Goal: Communication & Community: Connect with others

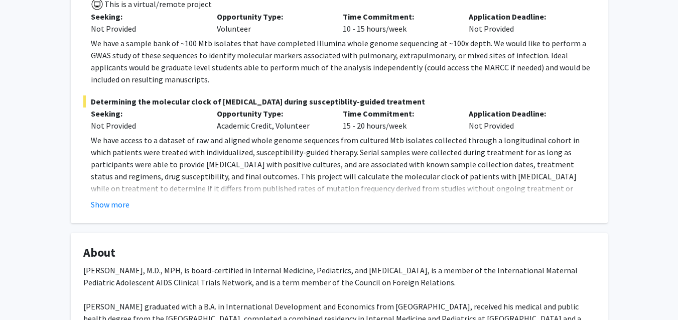
scroll to position [326, 0]
click at [118, 198] on button "Show more" at bounding box center [110, 204] width 39 height 12
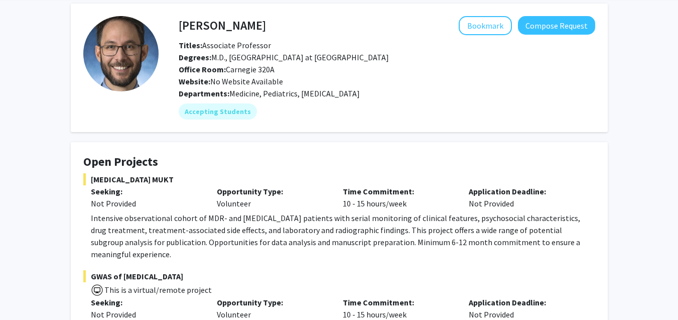
scroll to position [0, 0]
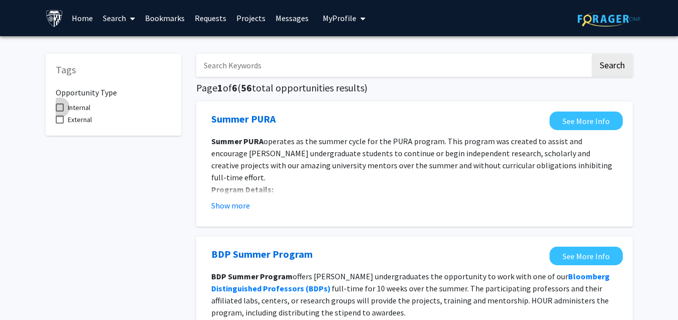
click at [59, 102] on label "Internal" at bounding box center [73, 107] width 35 height 12
click at [59, 111] on input "Internal" at bounding box center [59, 111] width 1 height 1
checkbox input "true"
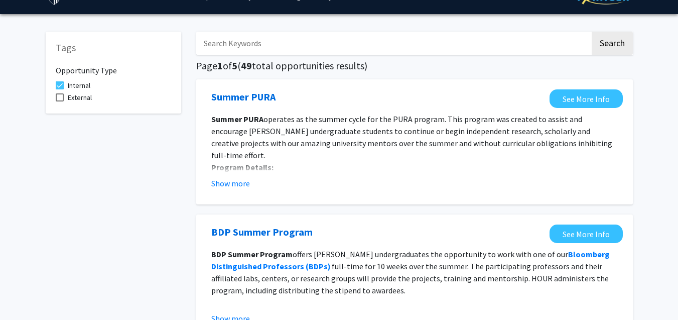
click at [239, 177] on fg-read-more "Summer PURA operates as the summer cycle for the PURA program. This program was…" at bounding box center [414, 151] width 407 height 76
click at [225, 181] on button "Show more" at bounding box center [230, 183] width 39 height 12
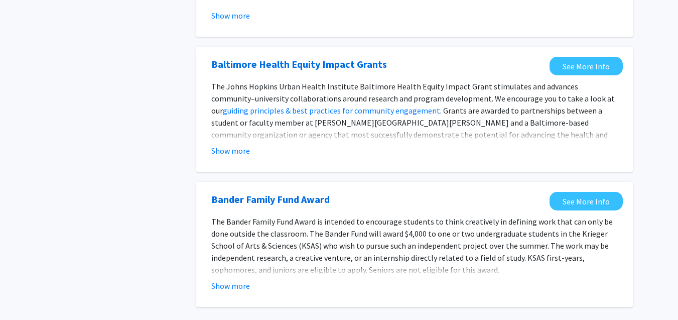
scroll to position [1168, 0]
click at [234, 144] on button "Show more" at bounding box center [230, 150] width 39 height 12
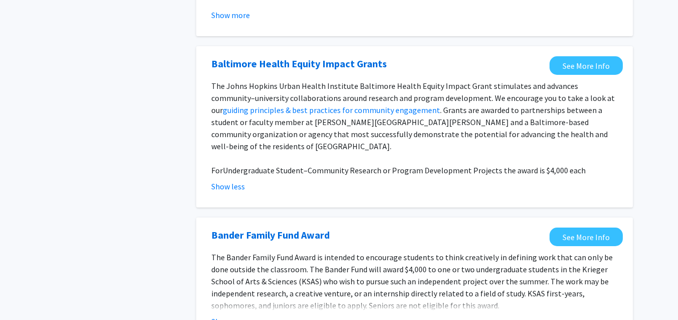
scroll to position [1179, 0]
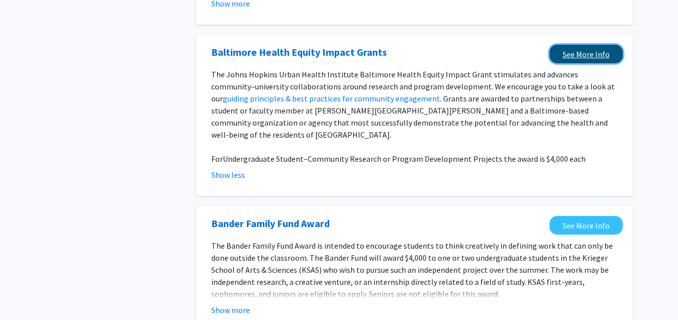
click at [576, 45] on link "See More Info" at bounding box center [586, 54] width 73 height 19
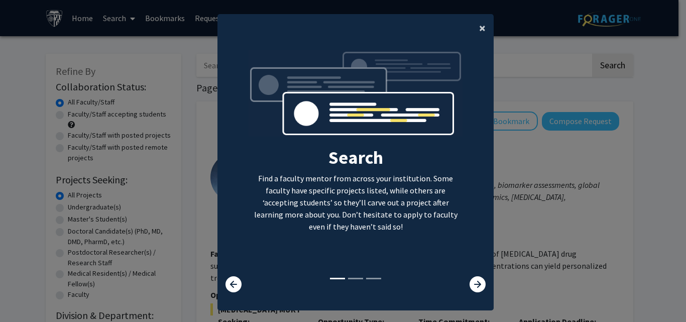
click at [479, 26] on span "×" at bounding box center [482, 28] width 7 height 16
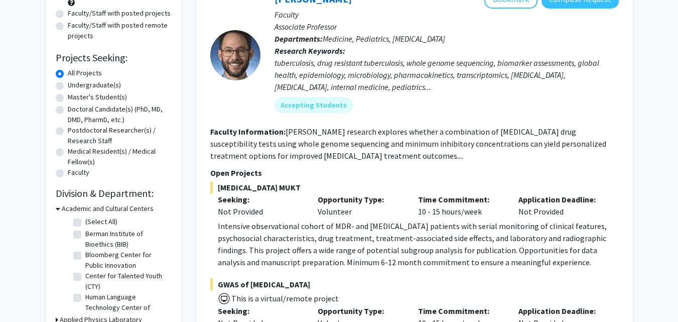
scroll to position [123, 0]
click at [68, 96] on label "Master's Student(s)" at bounding box center [97, 96] width 59 height 11
click at [68, 96] on input "Master's Student(s)" at bounding box center [71, 94] width 7 height 7
radio input "true"
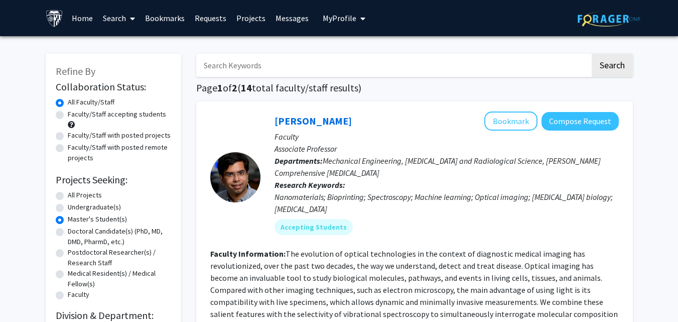
click at [249, 66] on input "Search Keywords" at bounding box center [393, 65] width 394 height 23
type input "colleen"
click at [592, 54] on button "Search" at bounding box center [612, 65] width 41 height 23
radio input "true"
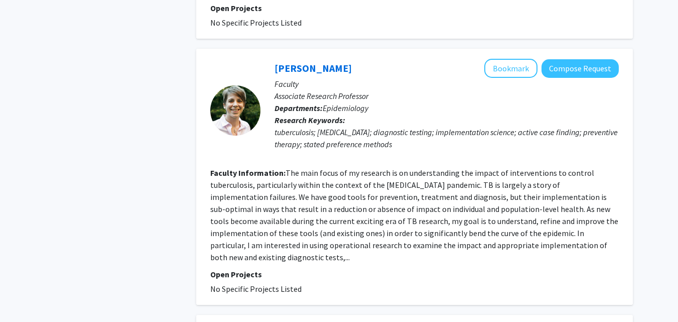
scroll to position [895, 0]
click at [511, 59] on button "Bookmark" at bounding box center [511, 67] width 53 height 19
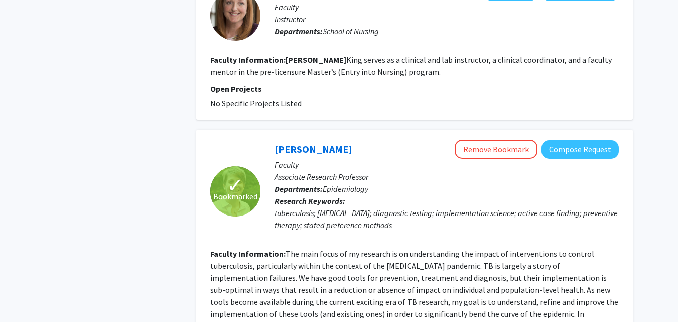
scroll to position [814, 0]
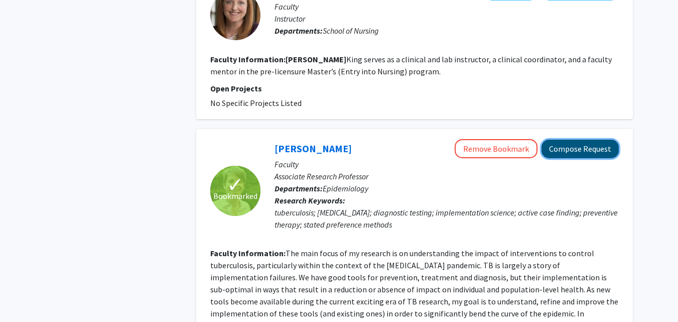
click at [585, 140] on button "Compose Request" at bounding box center [580, 149] width 77 height 19
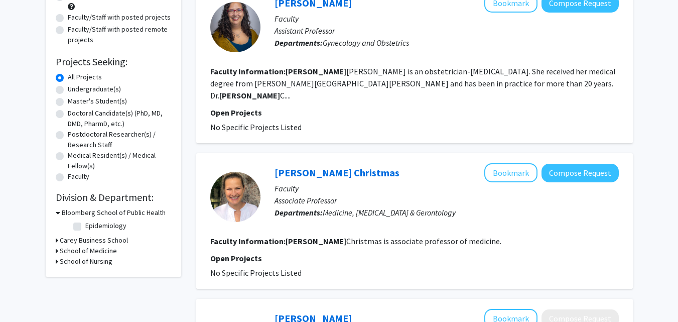
scroll to position [118, 0]
click at [68, 101] on label "Master's Student(s)" at bounding box center [97, 100] width 59 height 11
click at [68, 101] on input "Master's Student(s)" at bounding box center [71, 98] width 7 height 7
radio input "true"
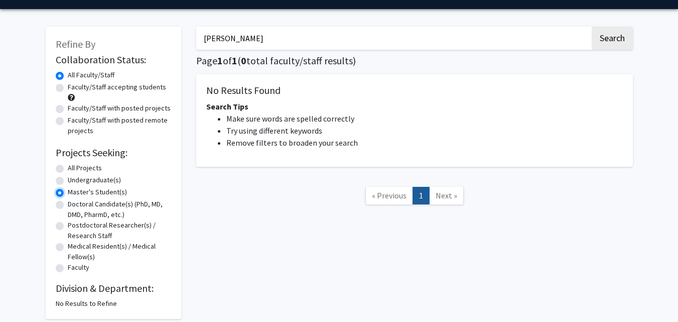
scroll to position [28, 0]
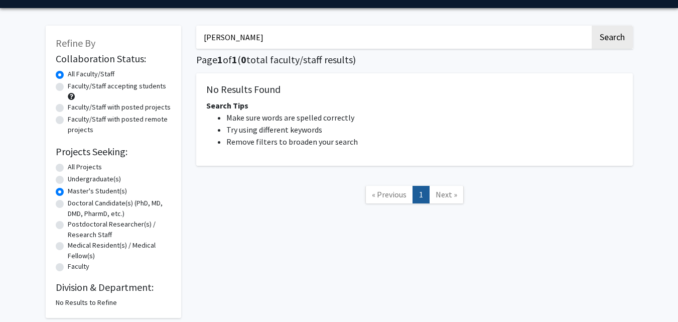
click at [68, 87] on label "Faculty/Staff accepting students" at bounding box center [117, 86] width 98 height 11
click at [68, 87] on input "Faculty/Staff accepting students" at bounding box center [71, 84] width 7 height 7
radio input "true"
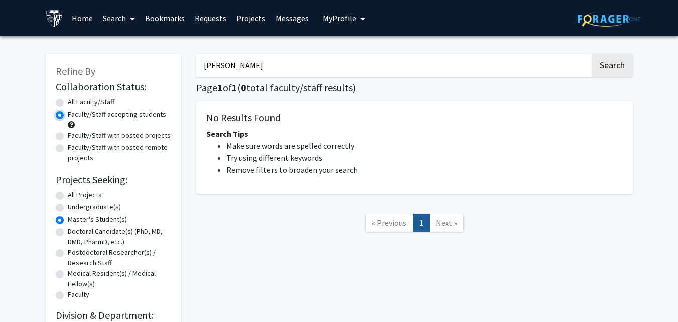
radio input "true"
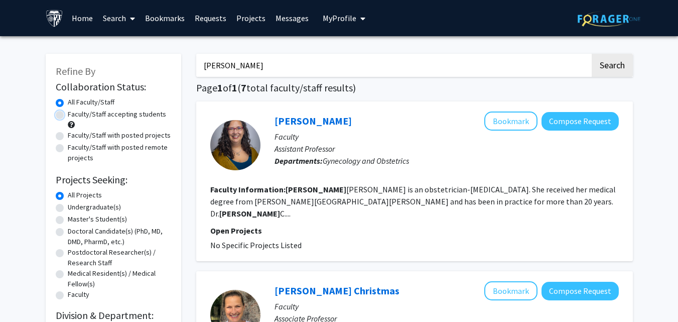
radio input "false"
radio input "true"
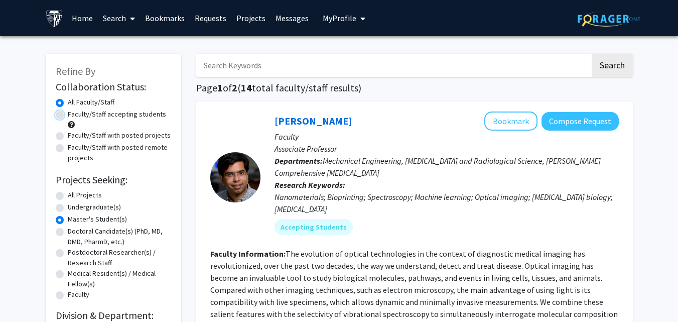
radio input "true"
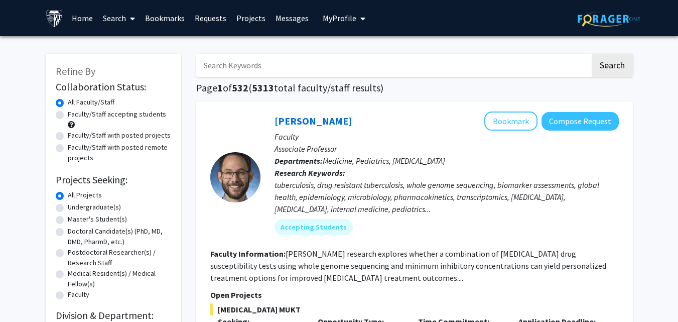
drag, startPoint x: 174, startPoint y: 176, endPoint x: 243, endPoint y: 62, distance: 133.4
click at [243, 62] on input "Search Keywords" at bounding box center [393, 65] width 394 height 23
type input "infectious disease"
click at [592, 54] on button "Search" at bounding box center [612, 65] width 41 height 23
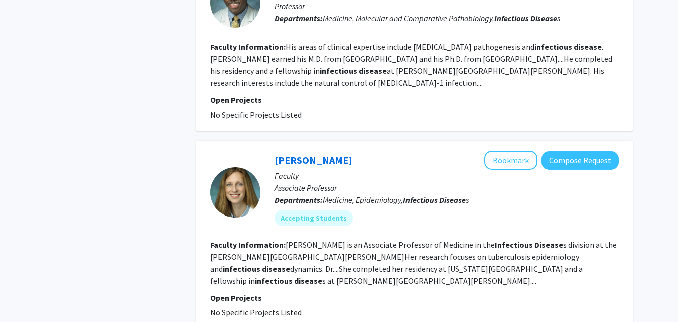
scroll to position [1553, 0]
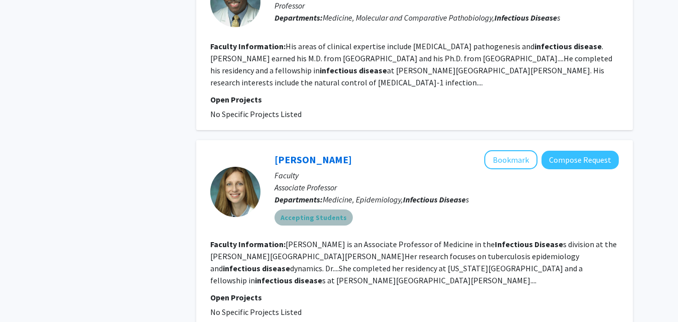
click at [321, 209] on mat-chip "Accepting Students" at bounding box center [314, 217] width 78 height 16
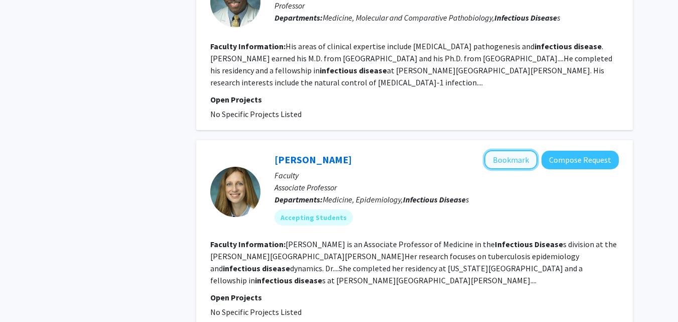
click at [511, 150] on button "Bookmark" at bounding box center [511, 159] width 53 height 19
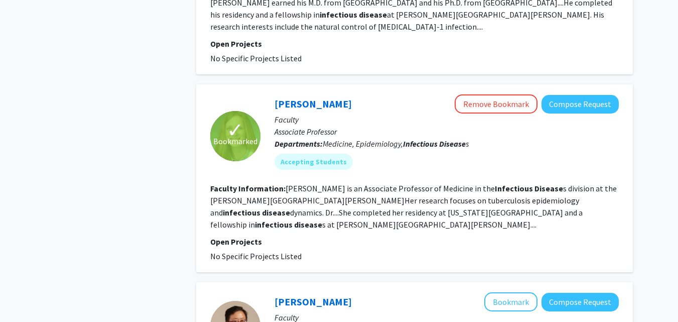
scroll to position [1608, 0]
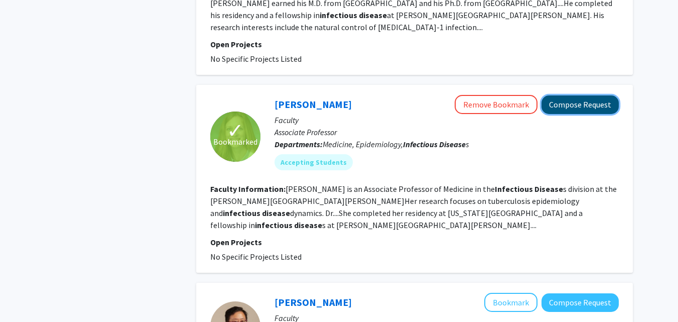
click at [580, 95] on button "Compose Request" at bounding box center [580, 104] width 77 height 19
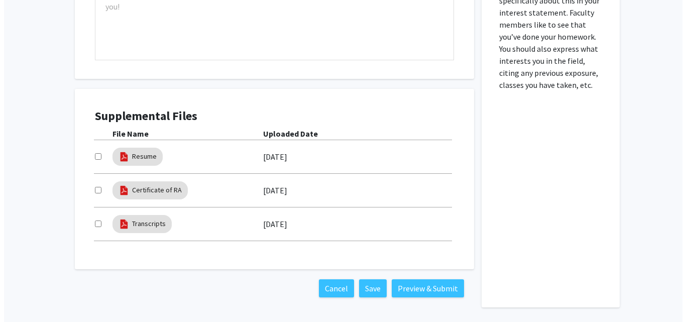
scroll to position [529, 0]
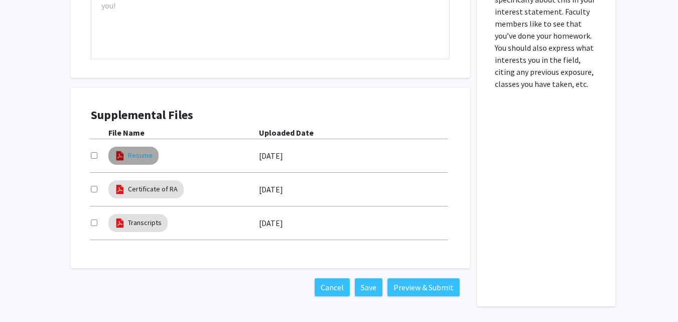
click at [137, 158] on link "Resume" at bounding box center [140, 155] width 25 height 11
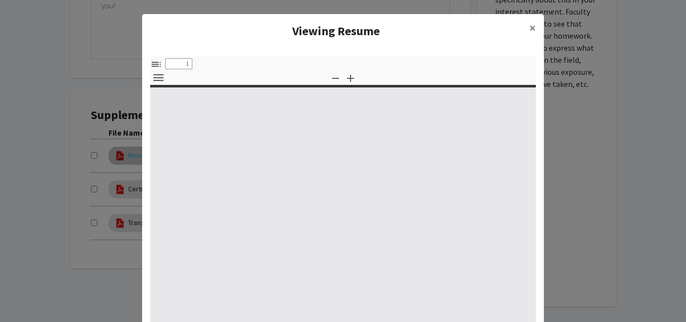
select select "custom"
type input "0"
select select "custom"
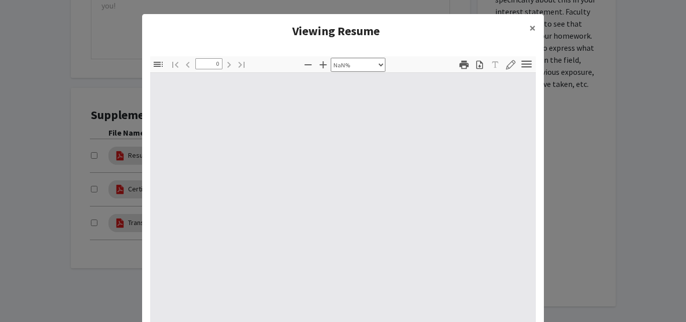
type input "1"
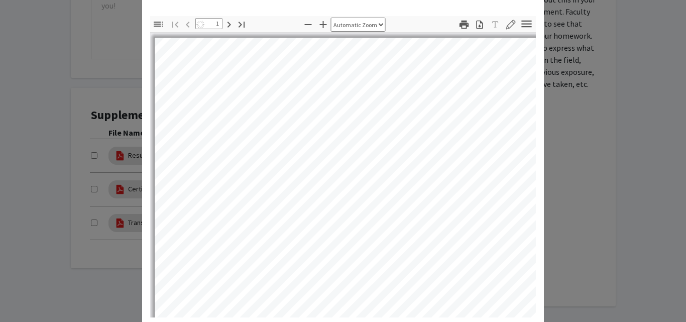
scroll to position [49, 0]
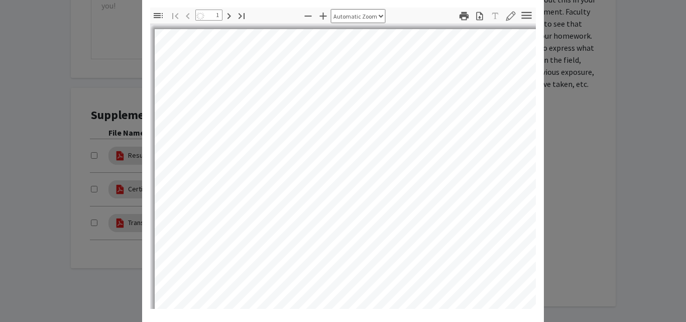
select select "auto"
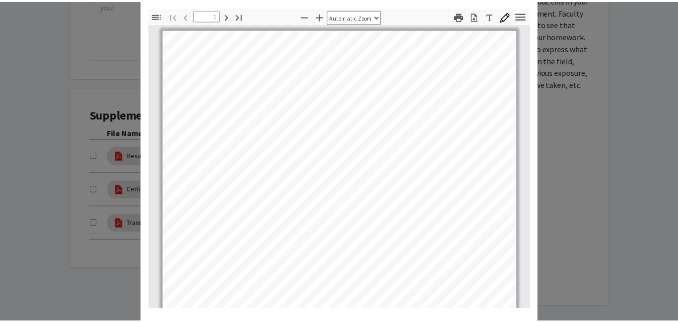
scroll to position [0, 0]
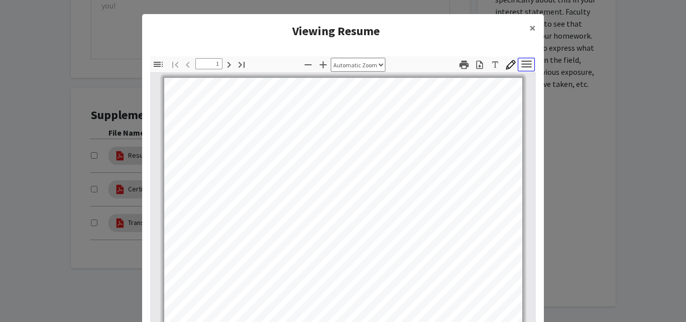
click at [521, 60] on icon "button" at bounding box center [527, 64] width 14 height 14
click at [529, 25] on span "×" at bounding box center [532, 28] width 7 height 16
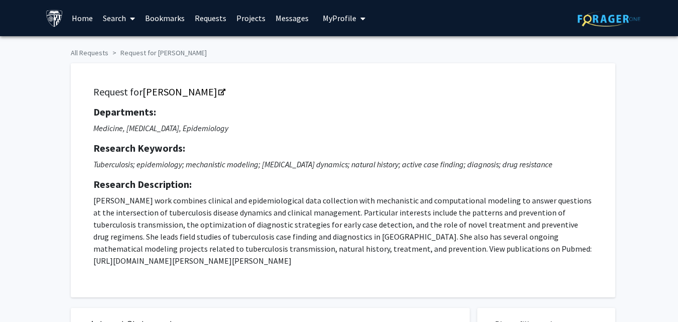
click at [334, 15] on span "My Profile" at bounding box center [340, 18] width 34 height 10
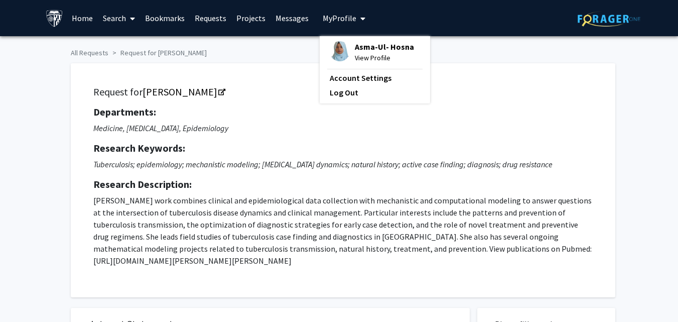
click at [361, 49] on span "Asma-Ul- Hosna" at bounding box center [384, 46] width 59 height 11
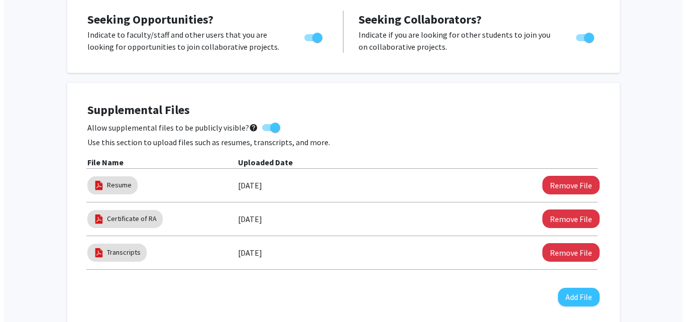
scroll to position [199, 0]
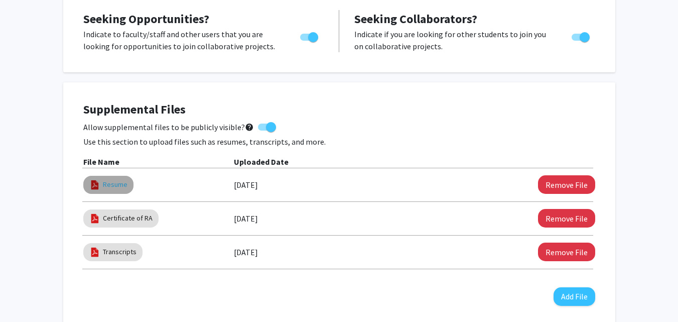
click at [104, 183] on link "Resume" at bounding box center [115, 184] width 25 height 11
select select "custom"
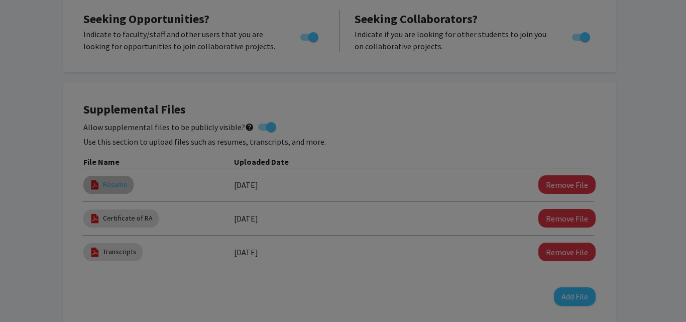
type input "0"
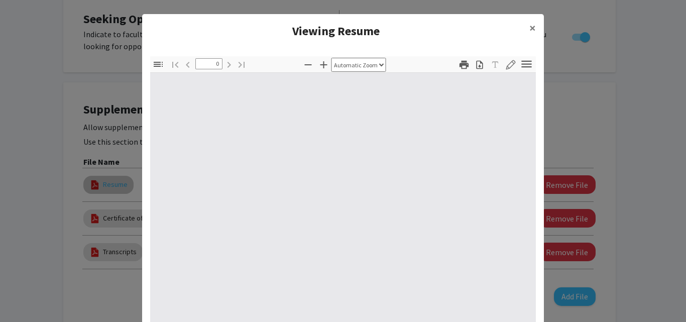
select select "custom"
type input "1"
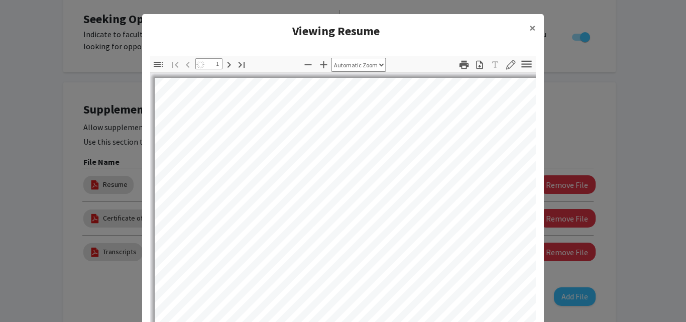
select select "auto"
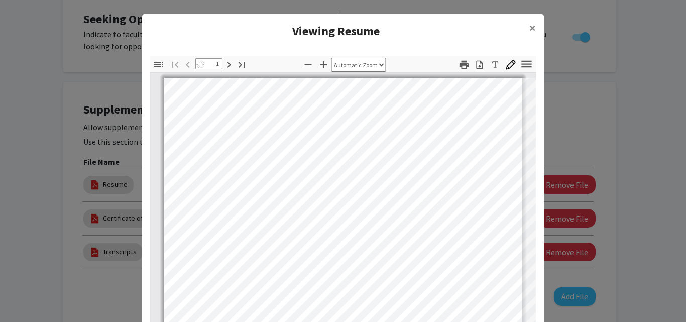
scroll to position [1, 0]
click at [529, 25] on span "×" at bounding box center [532, 28] width 7 height 16
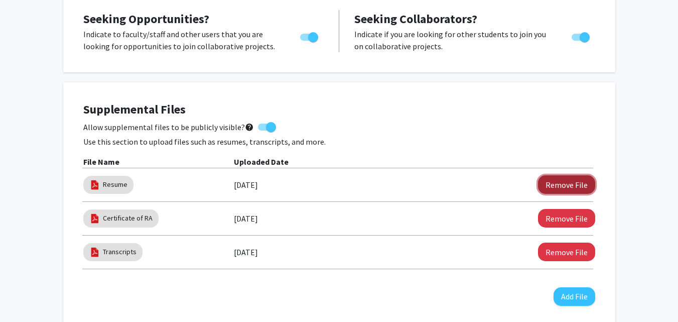
click at [559, 183] on button "Remove File" at bounding box center [566, 184] width 57 height 19
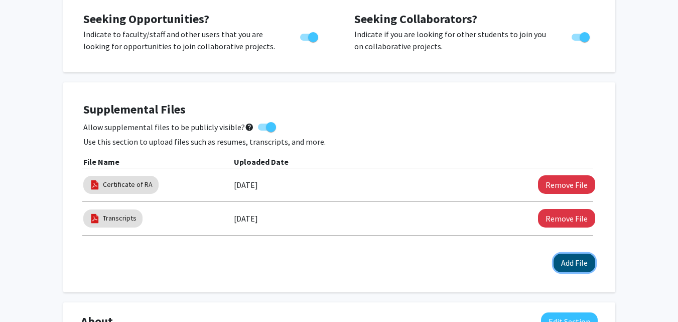
click at [571, 267] on button "Add File" at bounding box center [575, 263] width 42 height 19
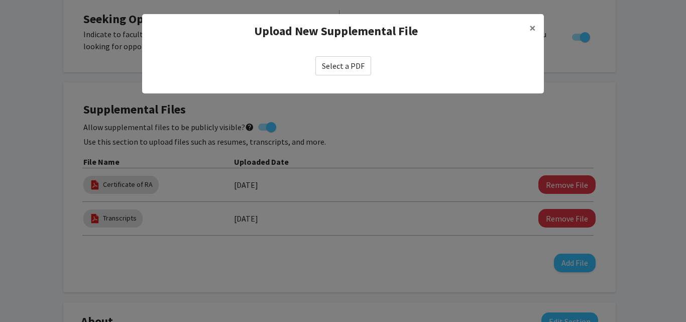
click at [352, 66] on label "Select a PDF" at bounding box center [343, 65] width 56 height 19
click at [0, 0] on input "Select a PDF" at bounding box center [0, 0] width 0 height 0
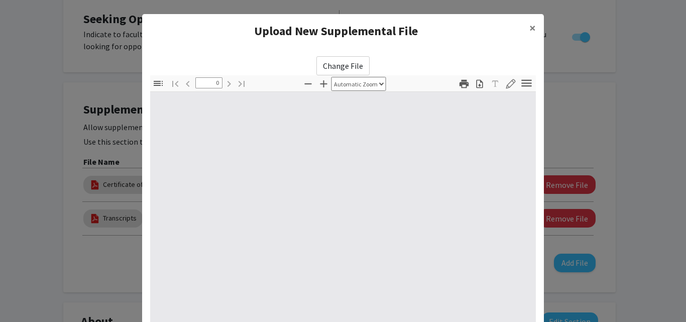
select select "custom"
type input "1"
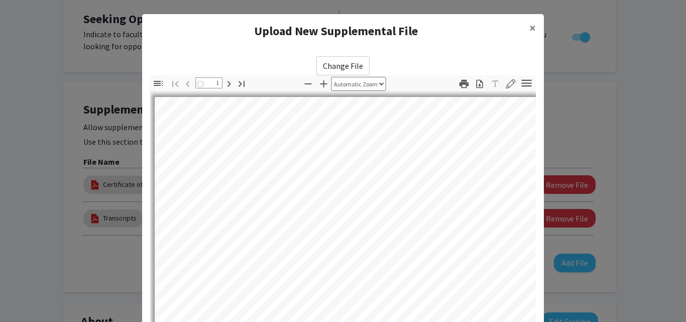
select select "auto"
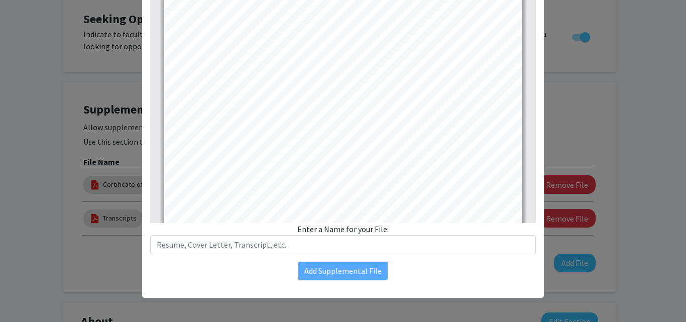
scroll to position [0, 0]
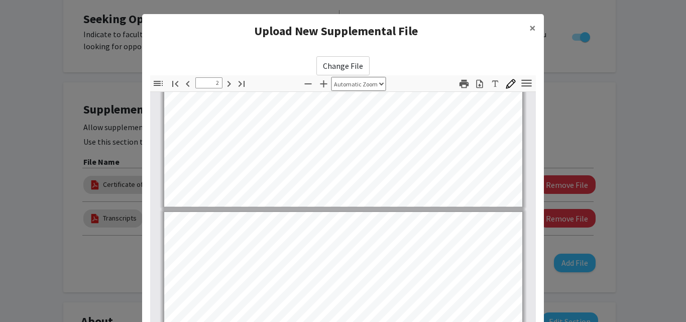
type input "3"
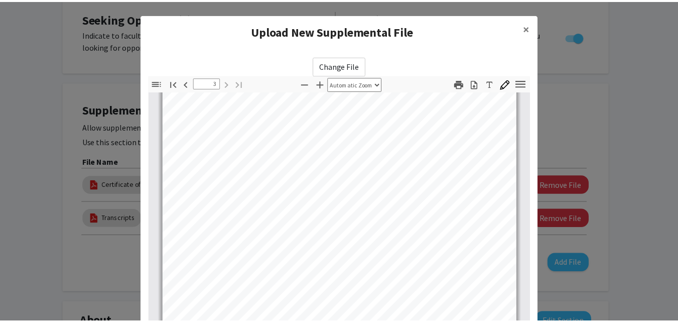
scroll to position [154, 0]
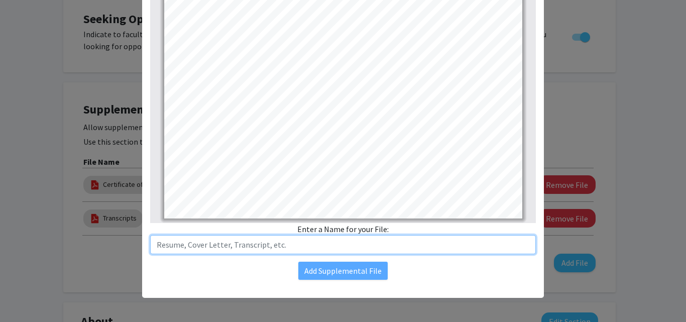
click at [239, 250] on input "text" at bounding box center [343, 244] width 386 height 19
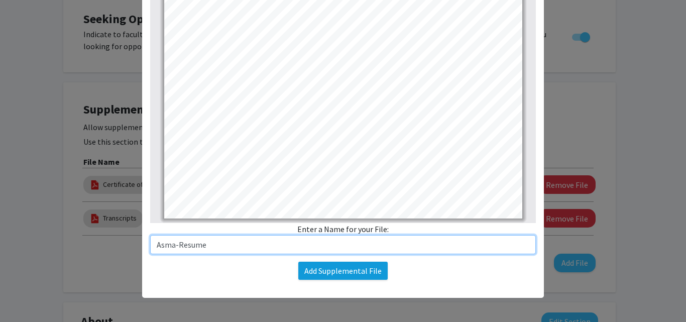
type input "Asma-Resume"
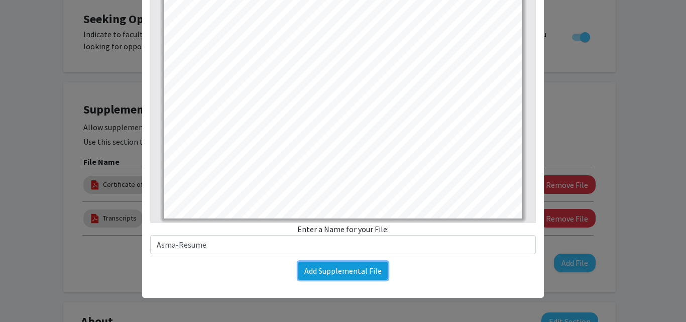
click at [331, 270] on button "Add Supplemental File" at bounding box center [342, 271] width 89 height 18
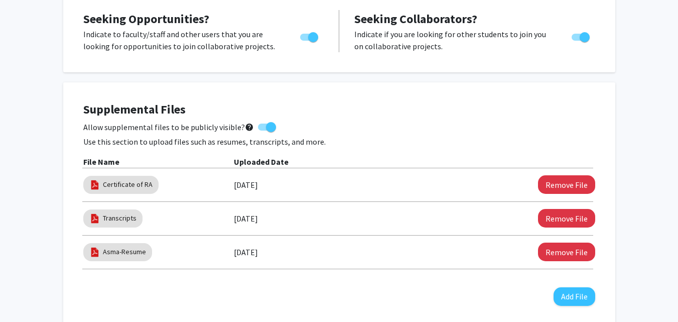
scroll to position [0, 0]
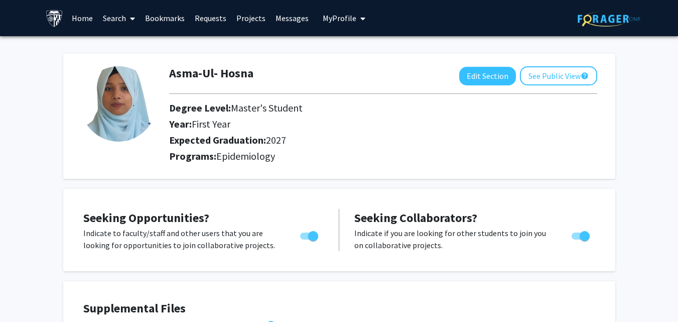
click at [153, 18] on link "Bookmarks" at bounding box center [165, 18] width 50 height 35
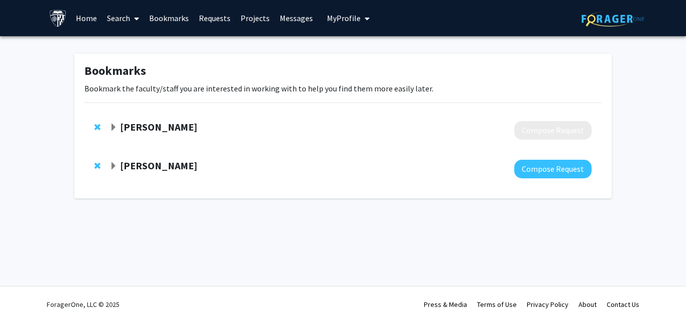
click at [171, 165] on strong "[PERSON_NAME]" at bounding box center [158, 165] width 77 height 13
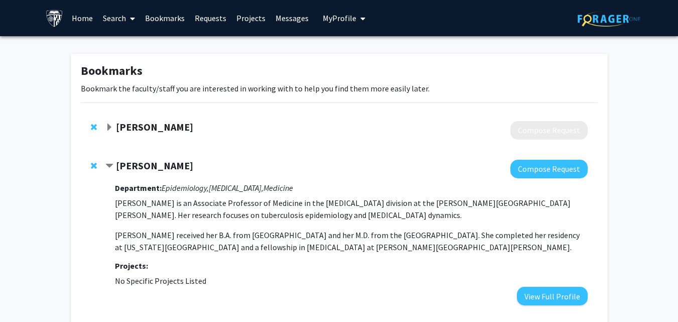
scroll to position [56, 0]
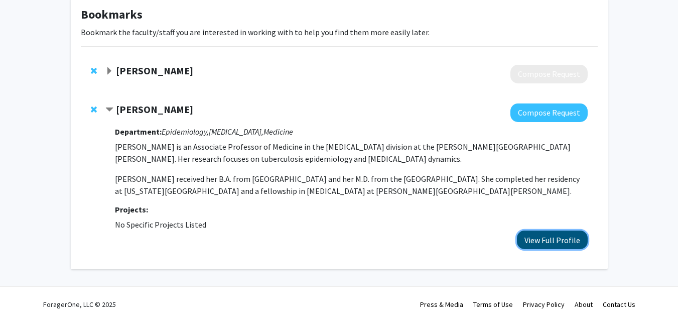
click at [544, 240] on button "View Full Profile" at bounding box center [552, 239] width 71 height 19
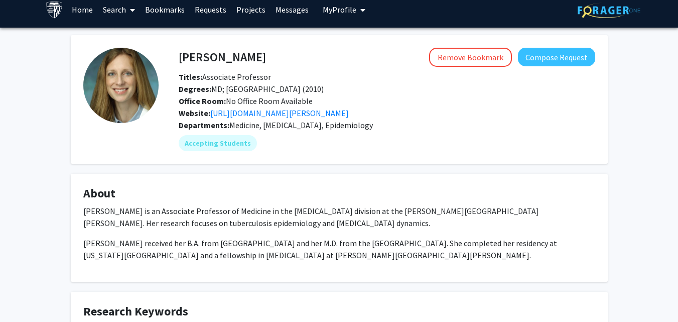
scroll to position [8, 0]
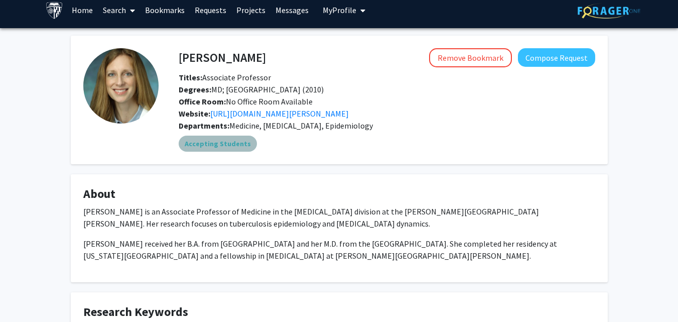
click at [225, 146] on mat-chip "Accepting Students" at bounding box center [218, 144] width 78 height 16
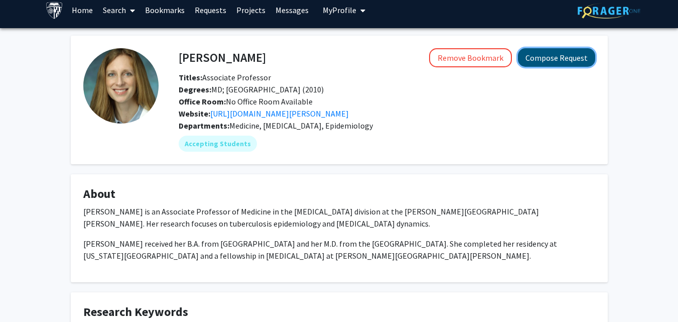
click at [546, 63] on button "Compose Request" at bounding box center [556, 57] width 77 height 19
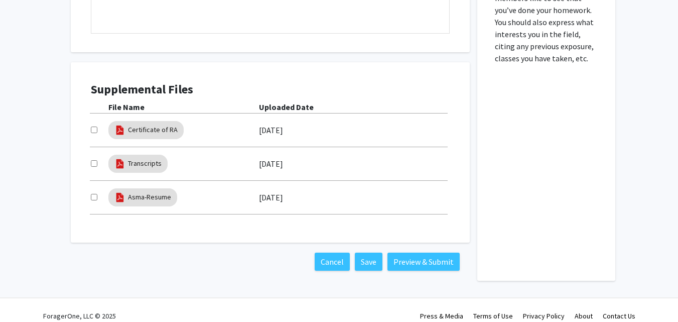
scroll to position [556, 0]
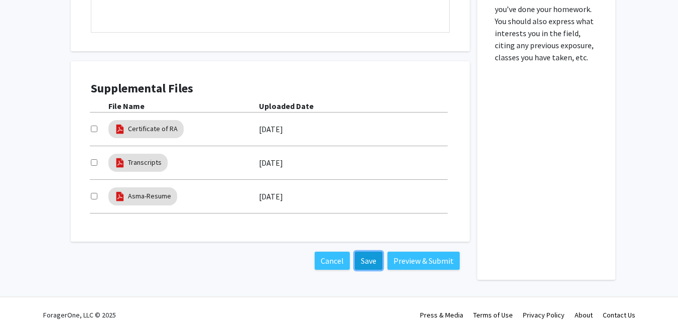
click at [376, 258] on button "Save" at bounding box center [369, 261] width 28 height 18
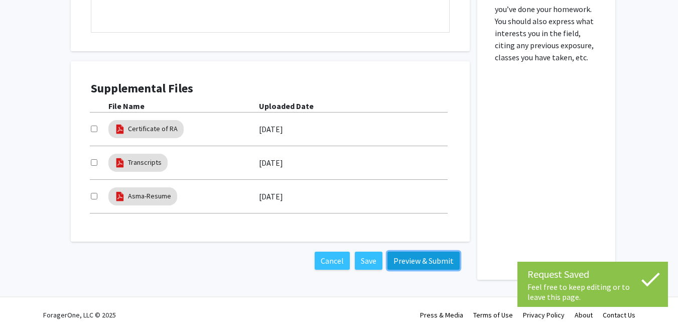
click at [426, 264] on button "Preview & Submit" at bounding box center [424, 261] width 72 height 18
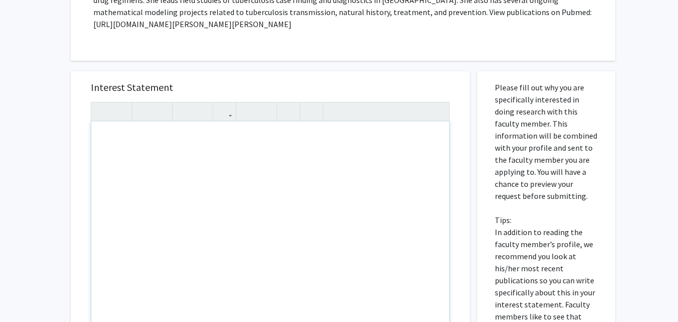
scroll to position [237, 0]
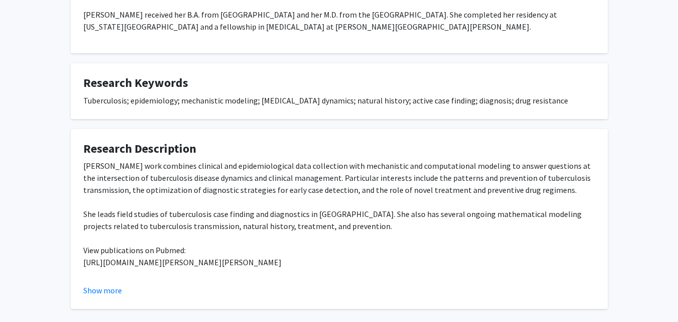
scroll to position [8, 0]
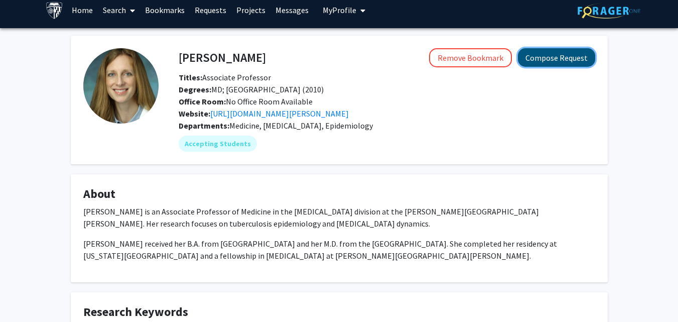
click at [547, 54] on button "Compose Request" at bounding box center [556, 57] width 77 height 19
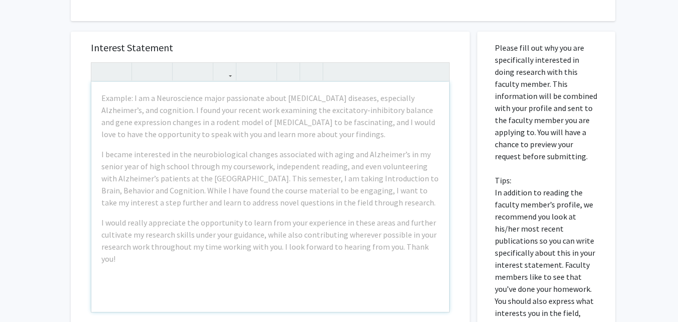
scroll to position [281, 0]
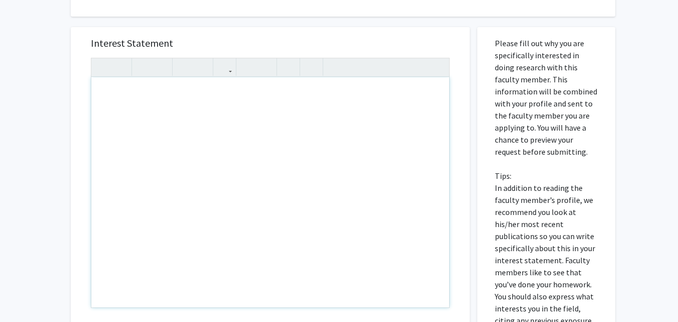
drag, startPoint x: 103, startPoint y: 95, endPoint x: 130, endPoint y: 92, distance: 26.7
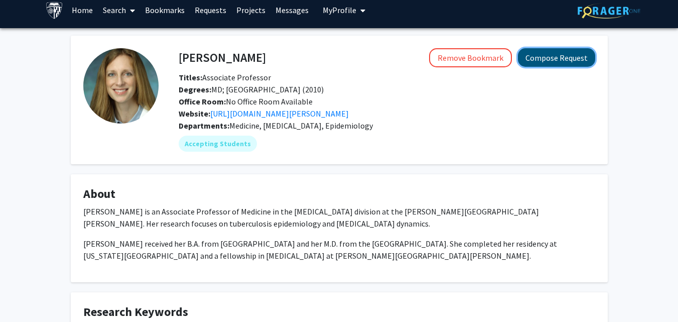
click at [564, 56] on button "Compose Request" at bounding box center [556, 57] width 77 height 19
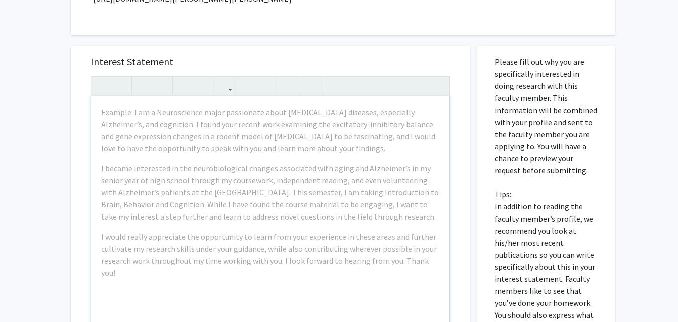
scroll to position [263, 0]
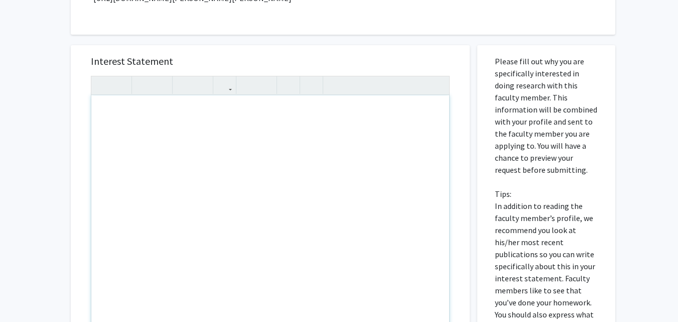
drag, startPoint x: 434, startPoint y: 259, endPoint x: 367, endPoint y: 228, distance: 74.6
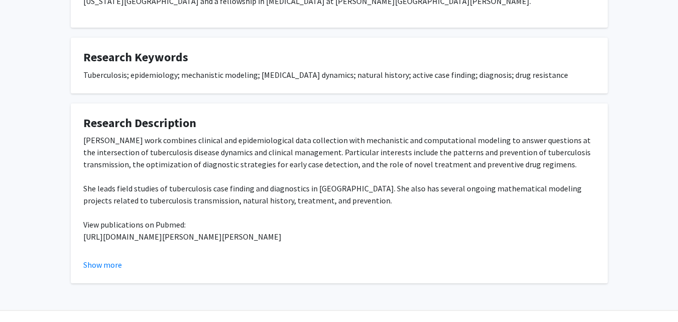
scroll to position [8, 0]
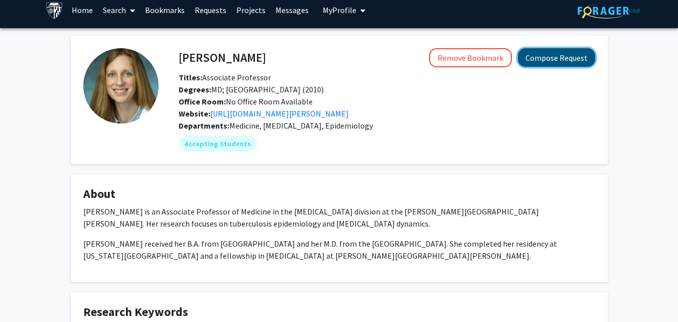
click at [558, 60] on button "Compose Request" at bounding box center [556, 57] width 77 height 19
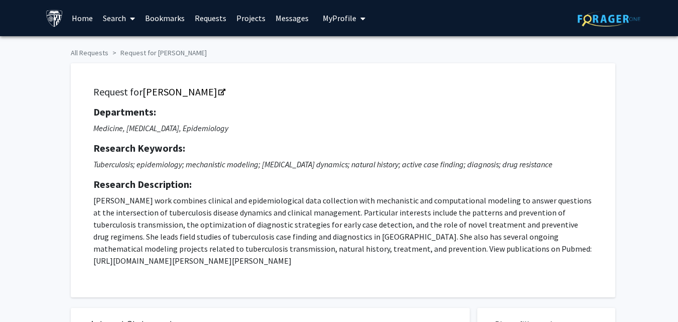
drag, startPoint x: 95, startPoint y: 114, endPoint x: 260, endPoint y: 264, distance: 222.5
click at [260, 264] on div "Departments: Medicine, [MEDICAL_DATA], Epidemiology Research Keywords: Tubercul…" at bounding box center [343, 186] width 500 height 161
copy div "Departments: Medicine, [MEDICAL_DATA], Epidemiology Research Keywords: Tubercul…"
click at [242, 104] on div "Request for [PERSON_NAME] Departments: Medicine, [MEDICAL_DATA], Epidemiology R…" at bounding box center [343, 180] width 520 height 209
drag, startPoint x: 138, startPoint y: 87, endPoint x: 198, endPoint y: 86, distance: 59.8
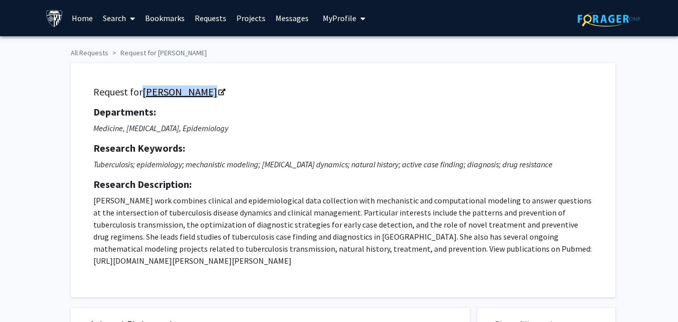
click at [198, 86] on h5 "Request for [PERSON_NAME]" at bounding box center [343, 92] width 500 height 12
click at [256, 111] on h5 "Departments:" at bounding box center [343, 112] width 500 height 12
drag, startPoint x: 142, startPoint y: 85, endPoint x: 203, endPoint y: 89, distance: 61.4
click at [203, 89] on div "Request for [PERSON_NAME] Departments: Medicine, [MEDICAL_DATA], Epidemiology R…" at bounding box center [343, 180] width 520 height 209
copy h5 "[PERSON_NAME]"
